Goal: Transaction & Acquisition: Purchase product/service

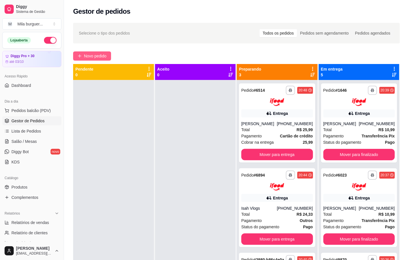
click at [98, 59] on span "Novo pedido" at bounding box center [95, 56] width 23 height 6
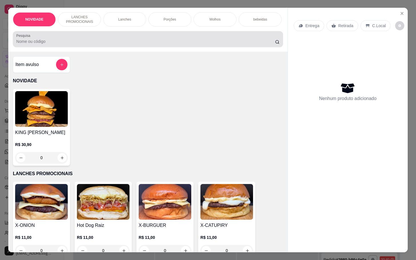
drag, startPoint x: 131, startPoint y: 40, endPoint x: 120, endPoint y: 63, distance: 25.7
click at [120, 63] on div "Item avulso NOVIDADE KING MILA R$ 30,90 0 LANCHES PROMOCIONAIS X-ONION R$ 11,00…" at bounding box center [147, 152] width 279 height 200
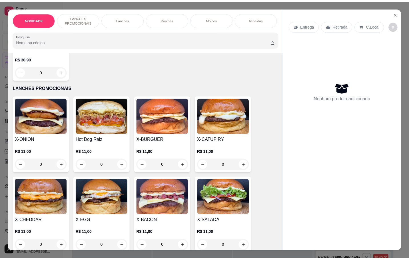
scroll to position [129, 0]
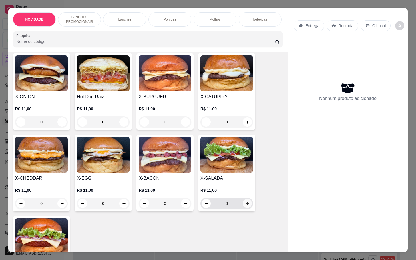
click at [253, 207] on div "X-ONION R$ 11,00 0 Hot Dog Raiz R$ 11,00 0 X-BURGUER R$ 11,00 0 X-CATUPIRY R$ 1…" at bounding box center [148, 173] width 270 height 240
click at [243, 208] on button "increase-product-quantity" at bounding box center [247, 203] width 9 height 9
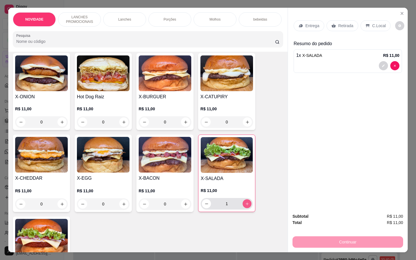
click at [244, 208] on button "increase-product-quantity" at bounding box center [247, 203] width 9 height 9
click at [246, 208] on button "increase-product-quantity" at bounding box center [246, 203] width 9 height 9
click at [204, 206] on icon "decrease-product-quantity" at bounding box center [206, 204] width 4 height 4
type input "3"
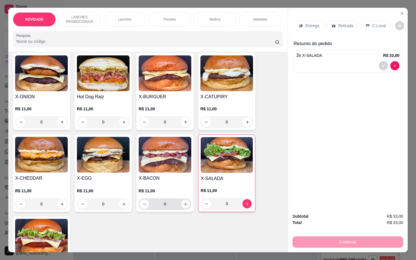
click at [183, 206] on icon "increase-product-quantity" at bounding box center [185, 204] width 4 height 4
type input "1"
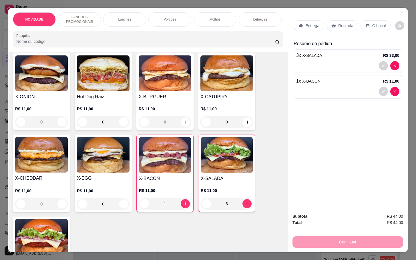
click at [334, 24] on div "Retirada" at bounding box center [342, 25] width 32 height 11
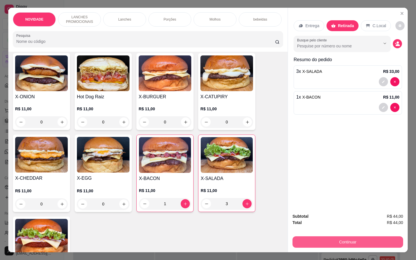
click at [347, 250] on div "NOVIDADE LANCHES PROMOCIONAIS Lanches Porções Molhos bebeidas Sobremesa bebidas…" at bounding box center [208, 130] width 416 height 260
click at [340, 236] on button "Continuar" at bounding box center [347, 241] width 111 height 11
click at [306, 238] on button "Continuar" at bounding box center [347, 241] width 111 height 11
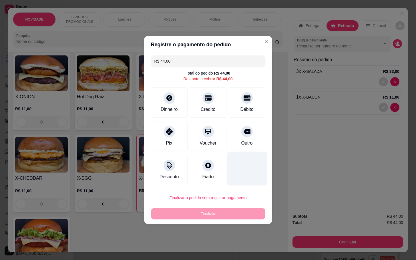
drag, startPoint x: 255, startPoint y: 137, endPoint x: 252, endPoint y: 163, distance: 26.2
click at [255, 137] on div "Outro" at bounding box center [247, 136] width 37 height 30
type input "R$ 0,00"
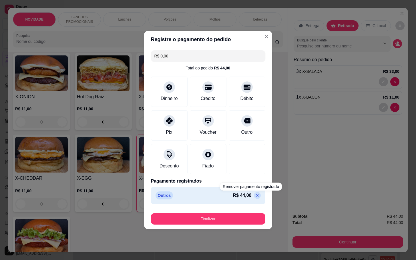
click at [244, 212] on div "Finalizar" at bounding box center [208, 218] width 114 height 14
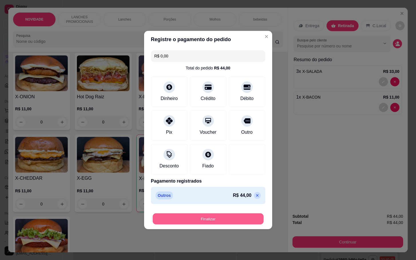
click at [227, 220] on button "Finalizar" at bounding box center [208, 218] width 111 height 11
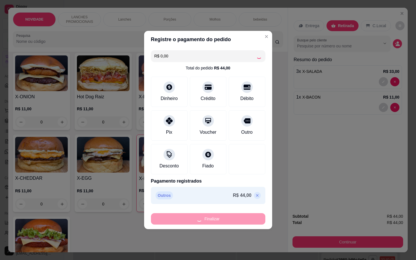
type input "0"
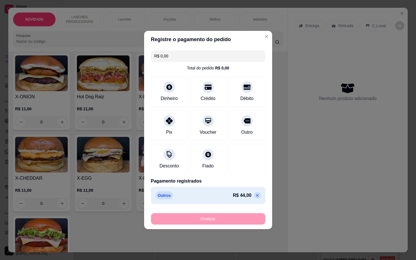
type input "-R$ 44,00"
